Goal: Information Seeking & Learning: Learn about a topic

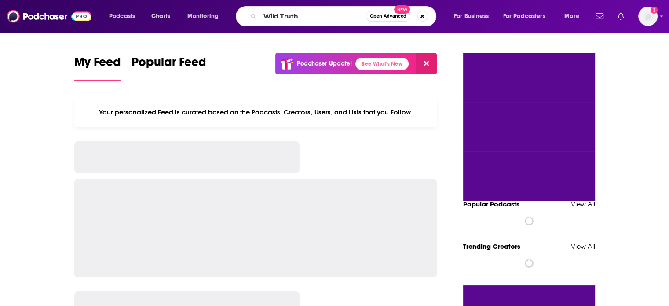
type input "Wild Truth"
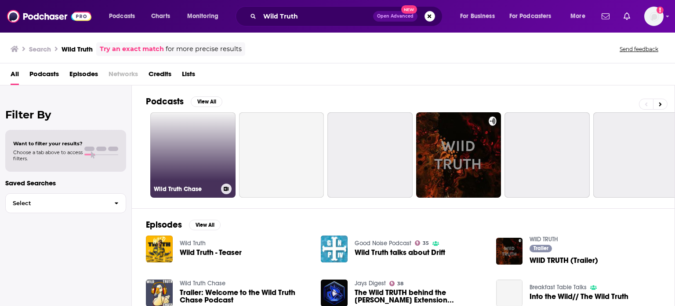
click at [195, 186] on h3 "Wild Truth Chase" at bounding box center [186, 188] width 64 height 7
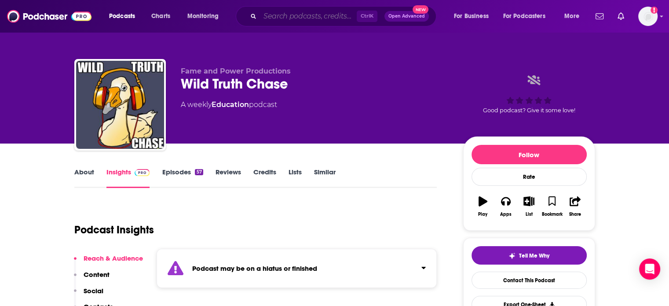
click at [303, 17] on input "Search podcasts, credits, & more..." at bounding box center [308, 16] width 97 height 14
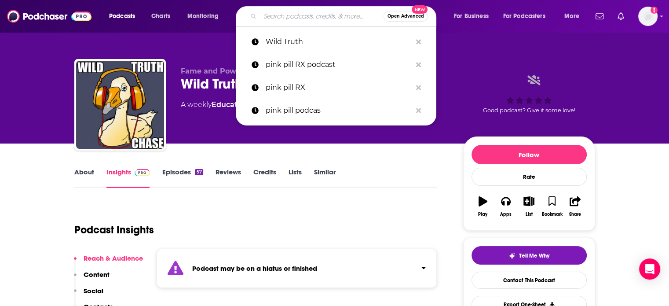
paste input "Wild Truth with [PERSON_NAME]"
type input "Wild Truth with [PERSON_NAME]"
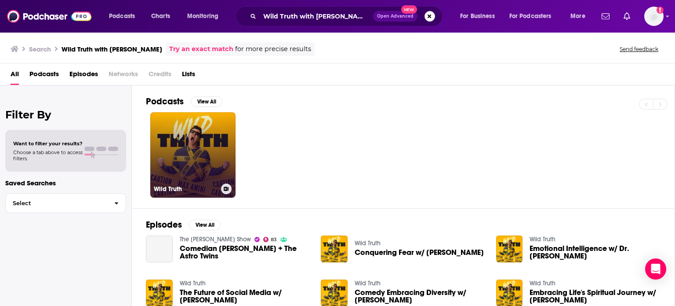
click at [212, 128] on link "Wild Truth" at bounding box center [192, 154] width 85 height 85
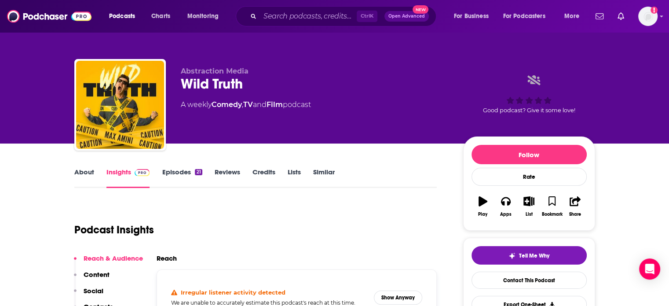
click at [87, 171] on link "About" at bounding box center [84, 178] width 20 height 20
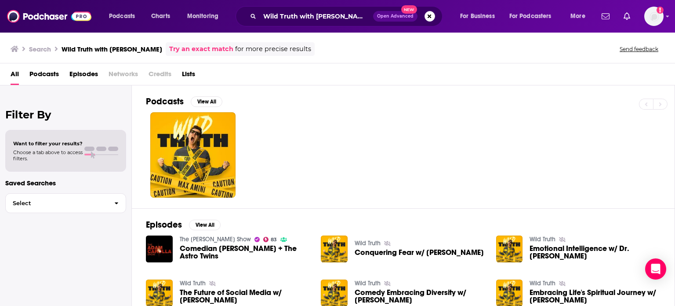
click at [373, 138] on div at bounding box center [410, 154] width 529 height 85
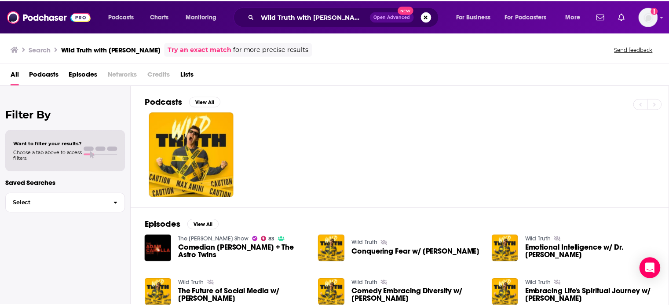
scroll to position [165, 0]
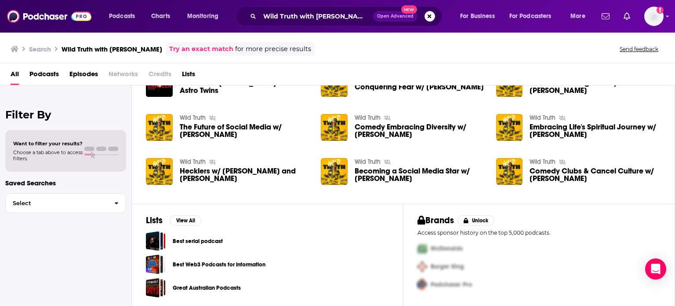
click at [208, 172] on span "Hecklers w/ [PERSON_NAME] and [PERSON_NAME]" at bounding box center [245, 174] width 131 height 15
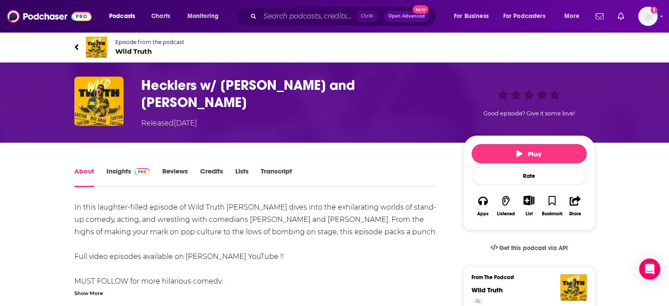
click at [128, 169] on link "Insights" at bounding box center [128, 177] width 44 height 20
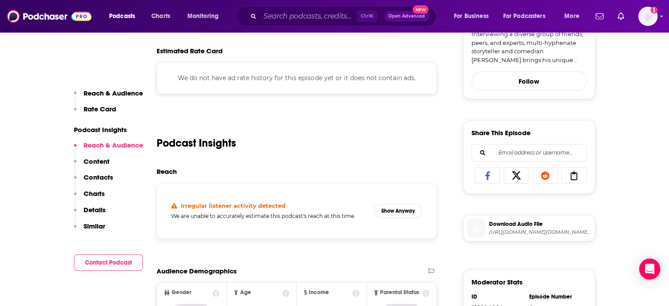
scroll to position [267, 0]
